Goal: Find specific page/section: Locate a particular part of the current website

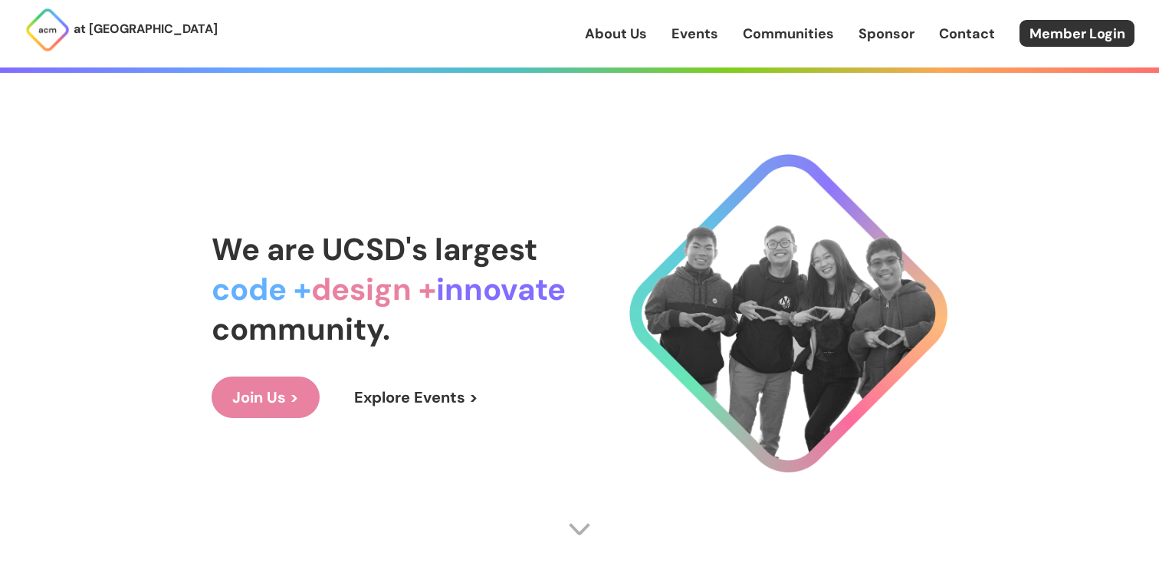
click at [638, 38] on link "About Us" at bounding box center [616, 34] width 62 height 20
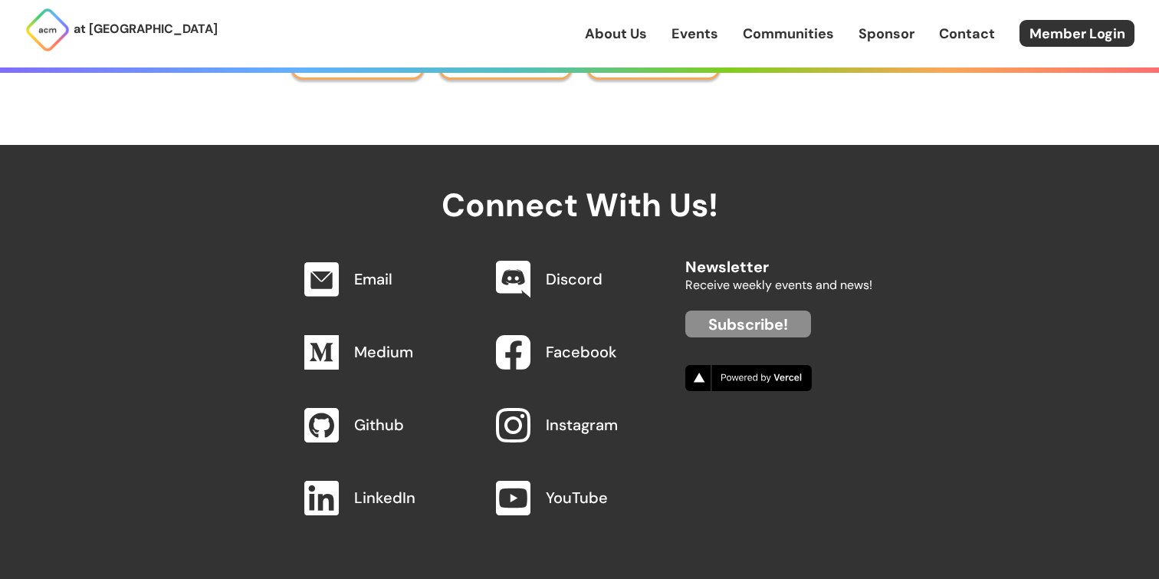
scroll to position [7202, 0]
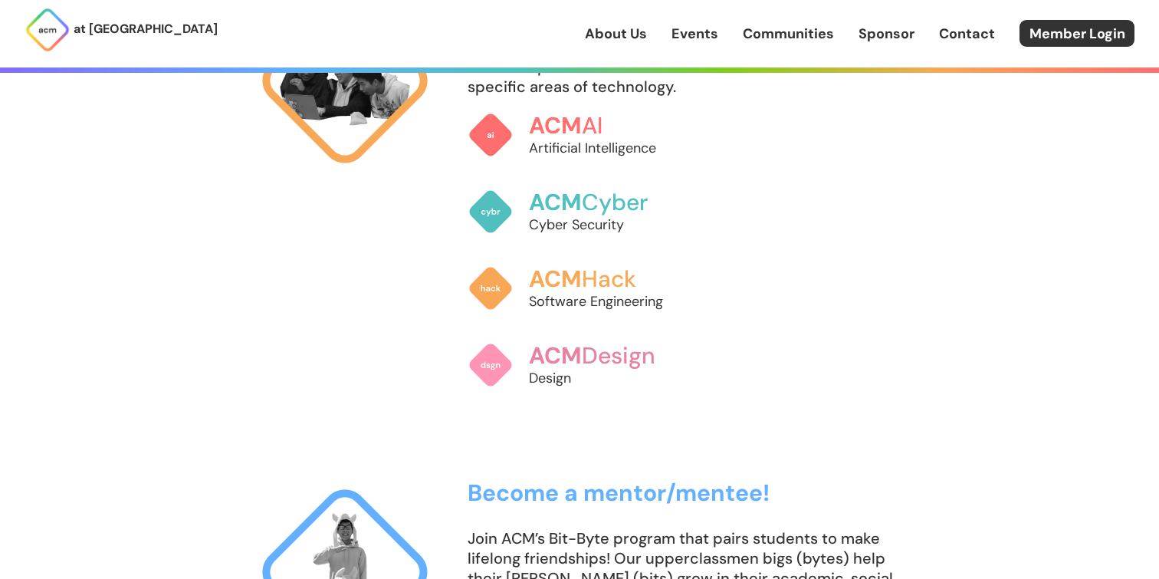
click at [744, 28] on link "Communities" at bounding box center [788, 34] width 91 height 20
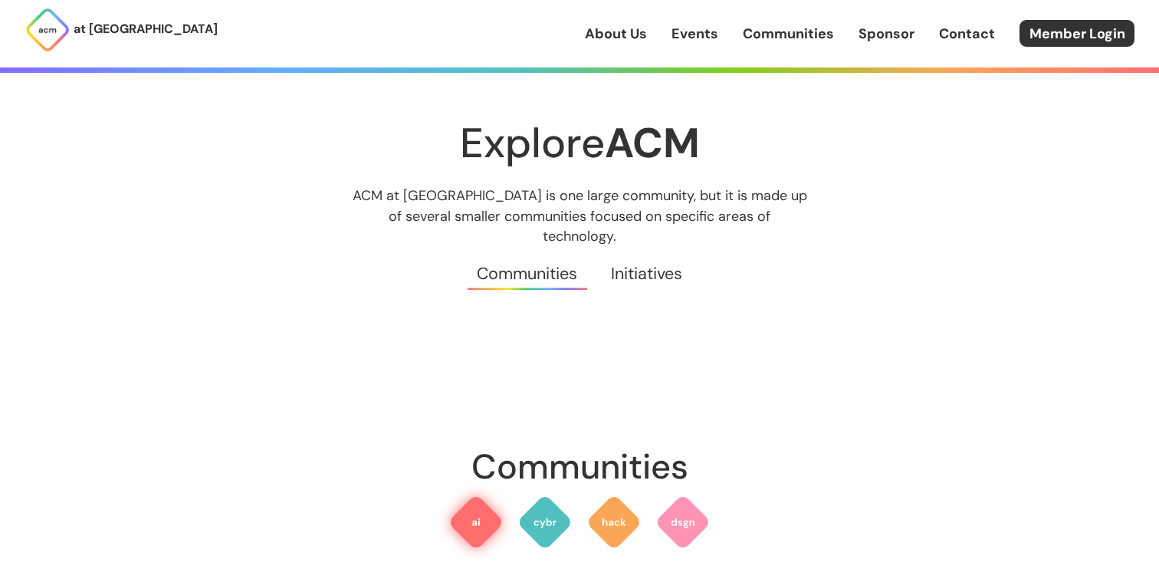
click at [479, 501] on img at bounding box center [476, 522] width 55 height 55
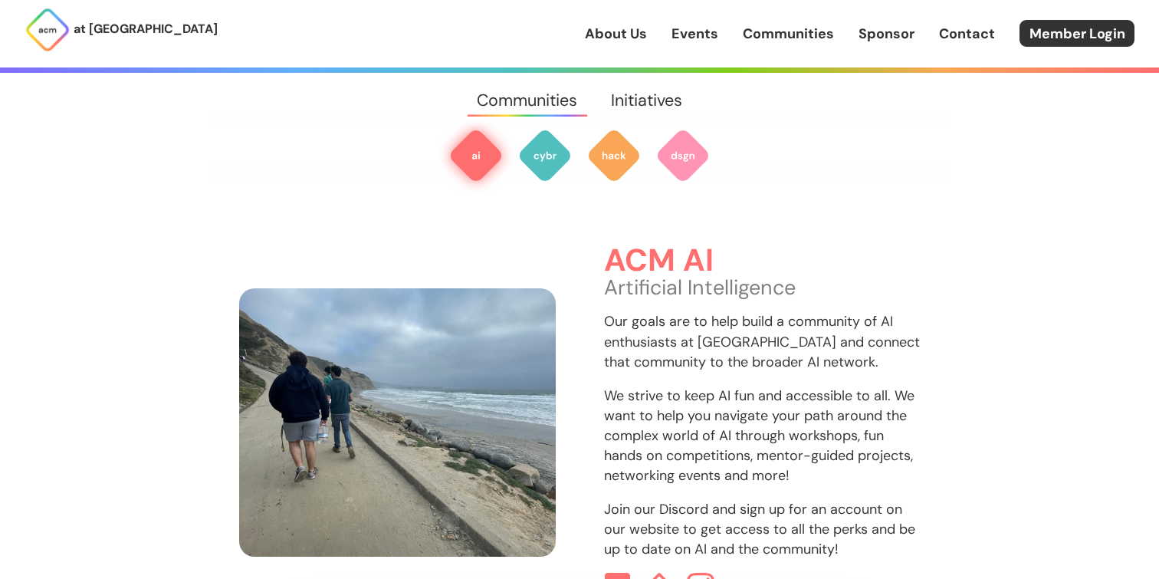
scroll to position [457, 0]
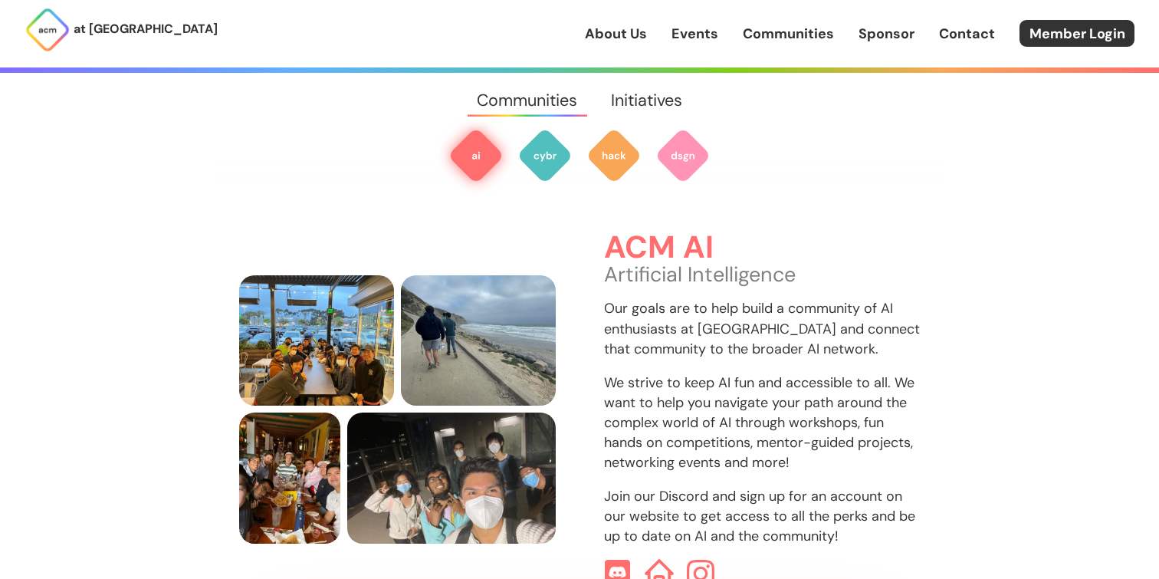
click at [651, 560] on img at bounding box center [659, 574] width 29 height 29
